Goal: Browse casually: Explore the website without a specific task or goal

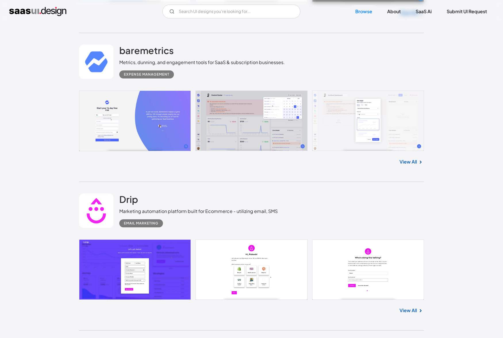
scroll to position [1875, 0]
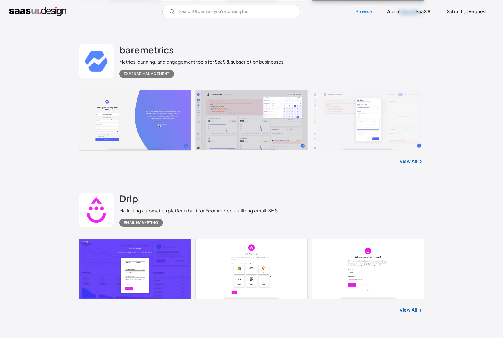
click at [227, 114] on link at bounding box center [251, 120] width 345 height 61
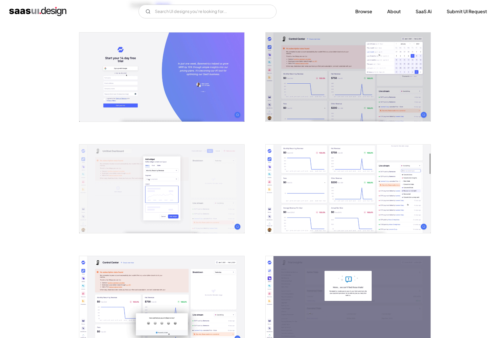
scroll to position [78, 0]
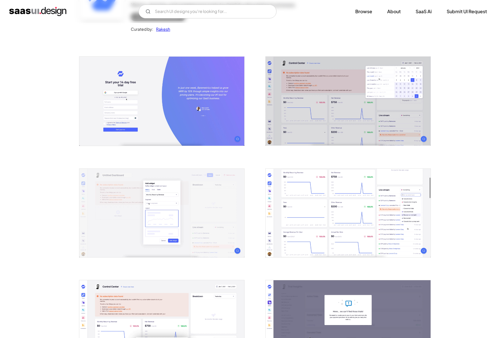
click at [348, 210] on img "open lightbox" at bounding box center [348, 213] width 165 height 89
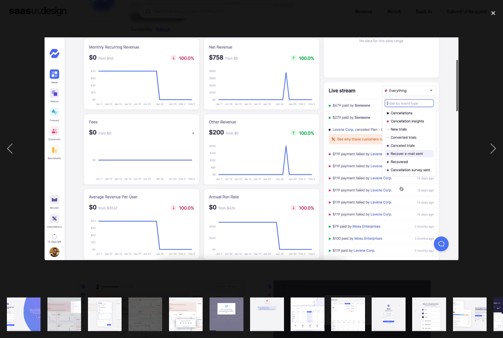
click at [24, 85] on div at bounding box center [251, 149] width 503 height 284
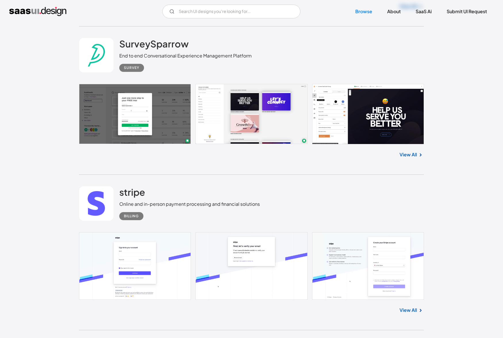
scroll to position [2179, 0]
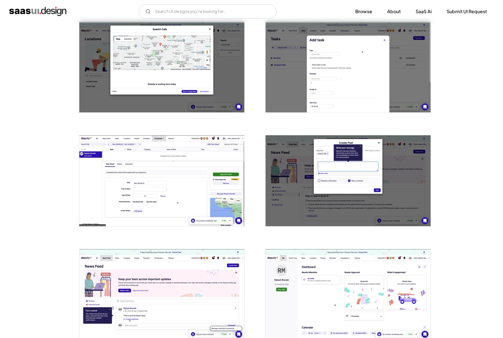
scroll to position [499, 0]
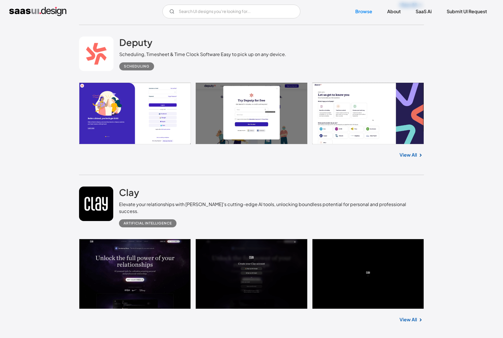
scroll to position [2507, 0]
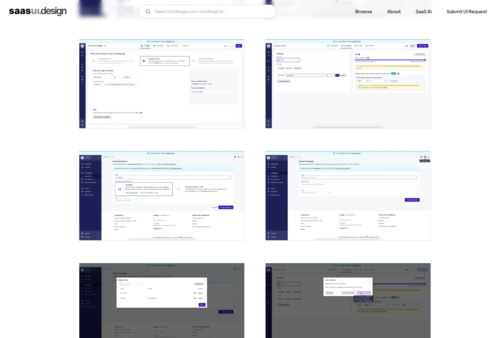
scroll to position [695, 0]
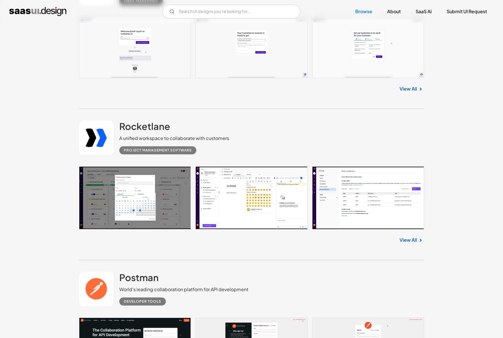
scroll to position [3047, 0]
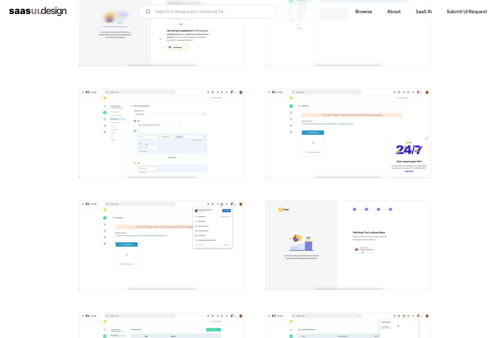
scroll to position [282, 0]
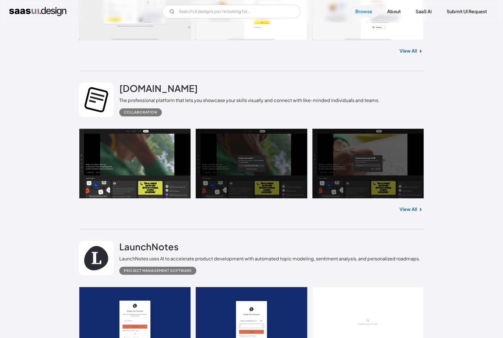
scroll to position [3555, 0]
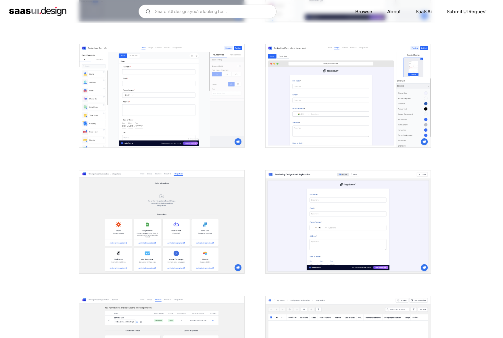
scroll to position [669, 0]
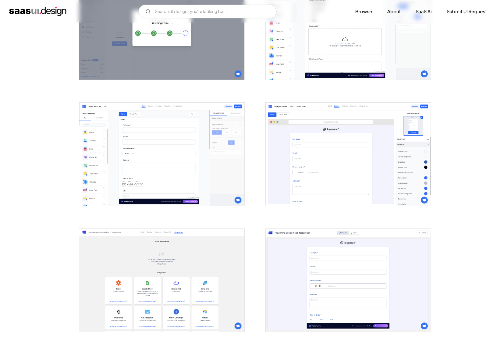
click at [192, 152] on img "open lightbox" at bounding box center [161, 154] width 165 height 103
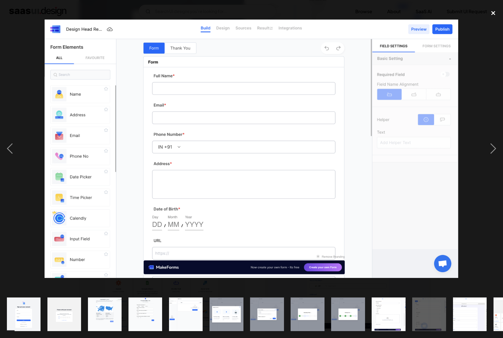
click at [493, 10] on div "close lightbox" at bounding box center [494, 13] width 20 height 13
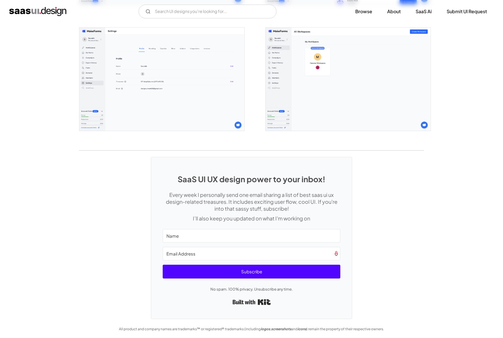
scroll to position [1343, 0]
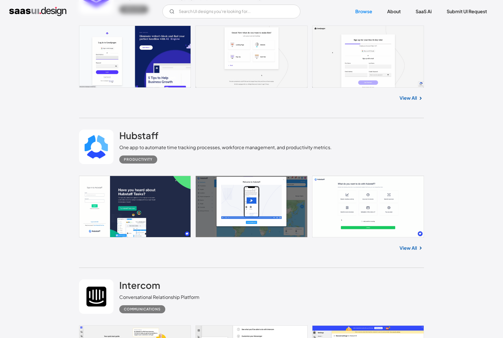
scroll to position [4196, 0]
